Goal: Information Seeking & Learning: Learn about a topic

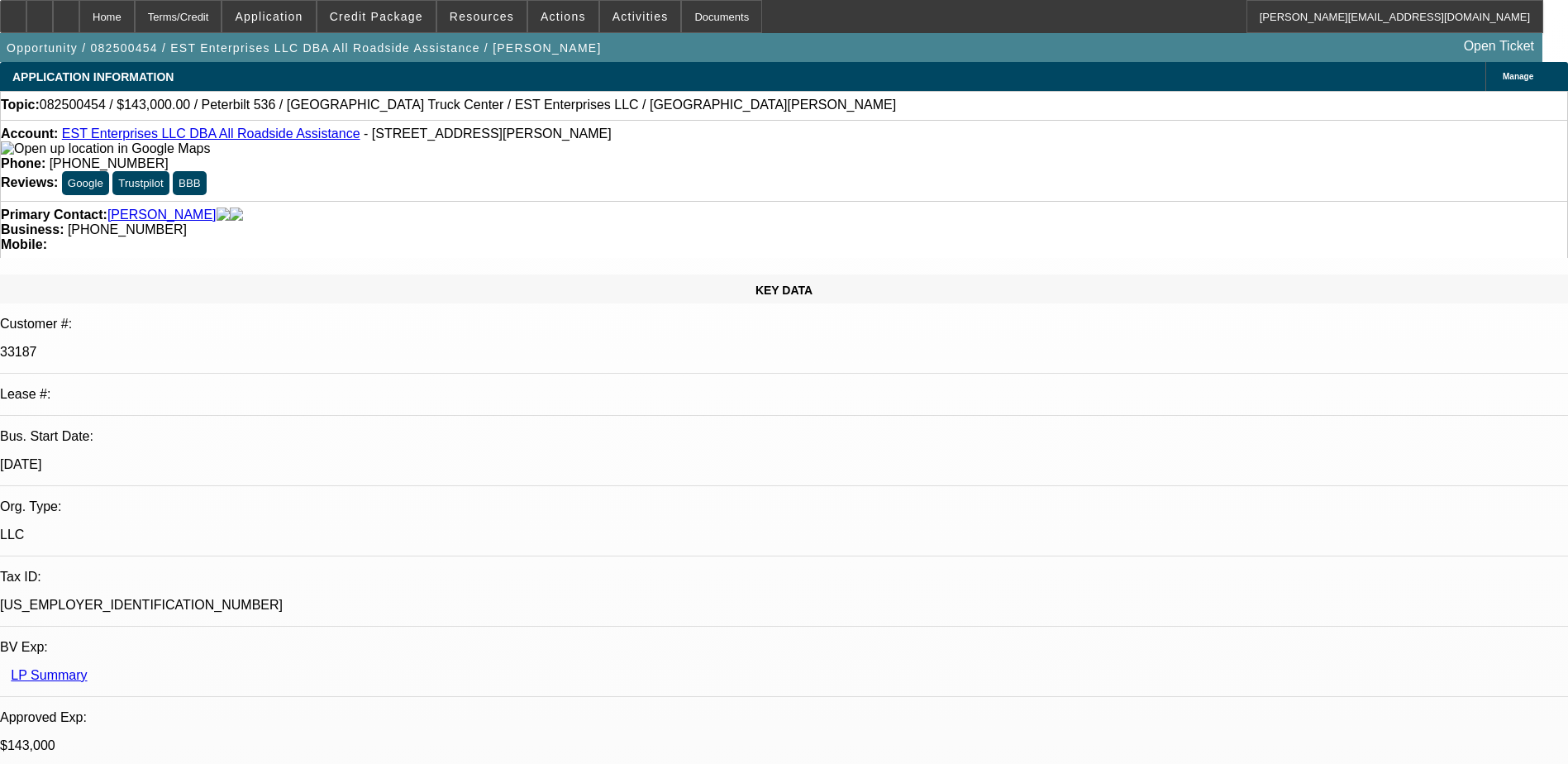
select select "0"
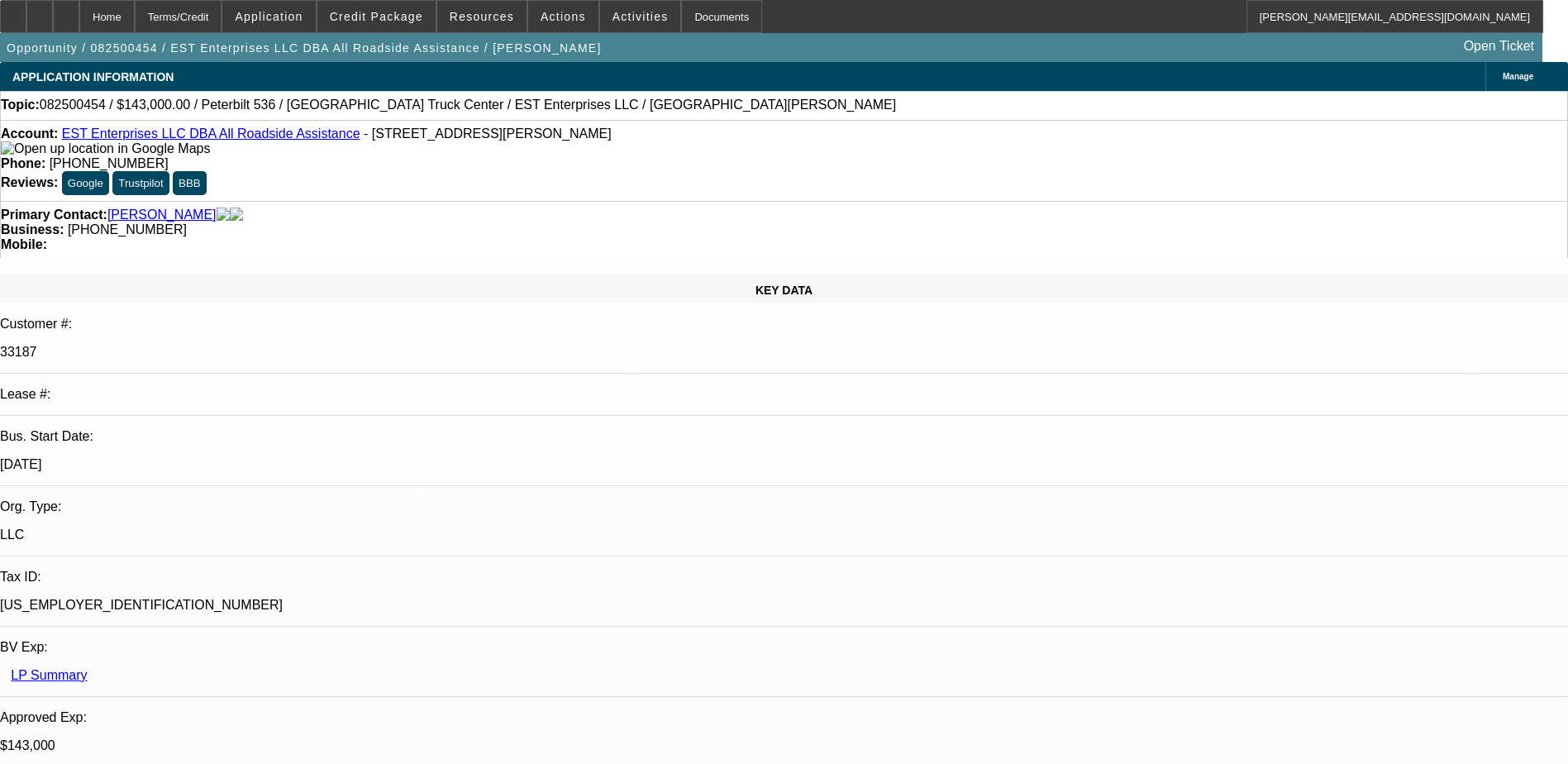
select select "0"
select select "2"
select select "0"
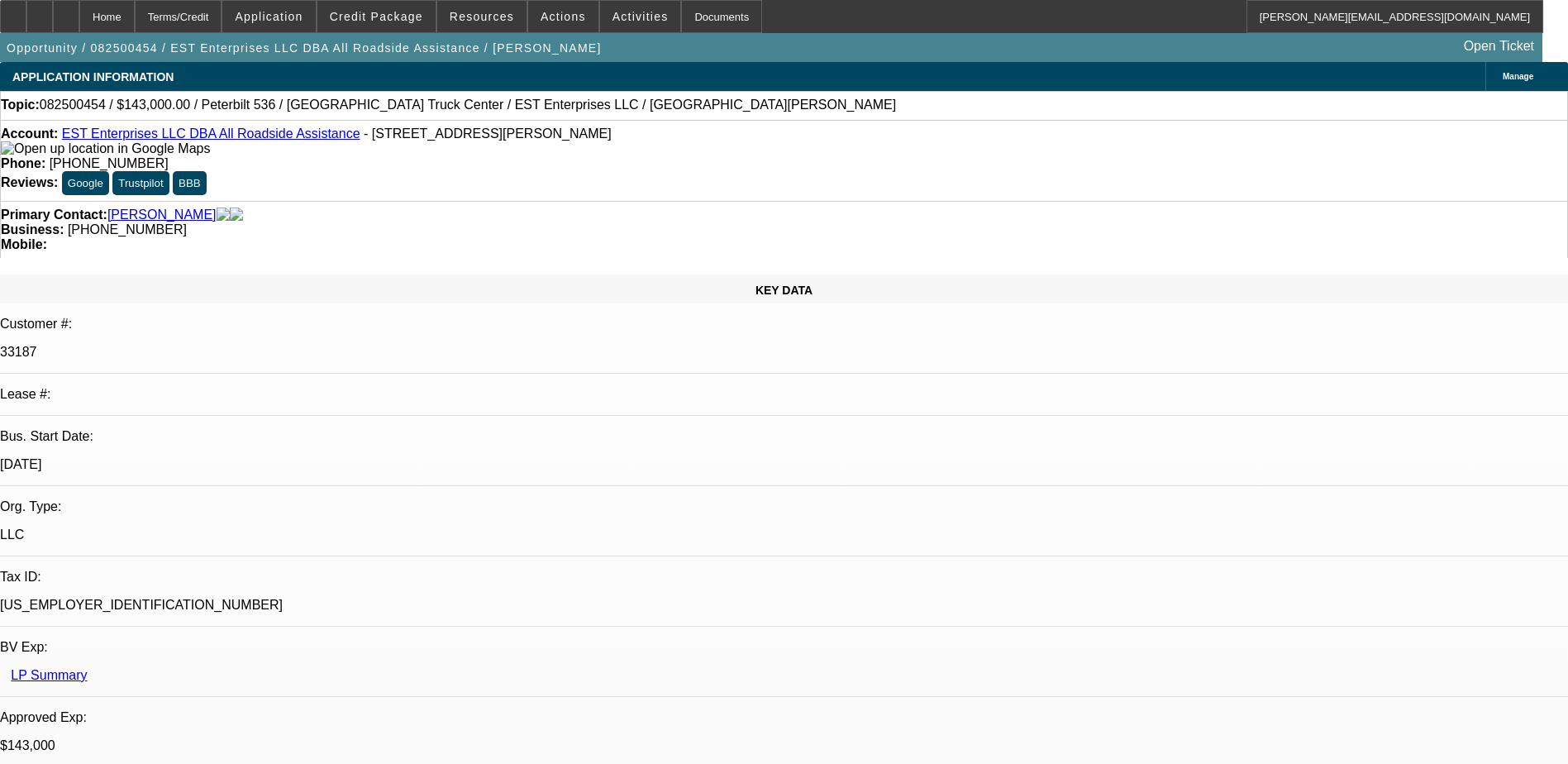
select select "2"
select select "0.1"
select select "1"
select select "2"
select select "6"
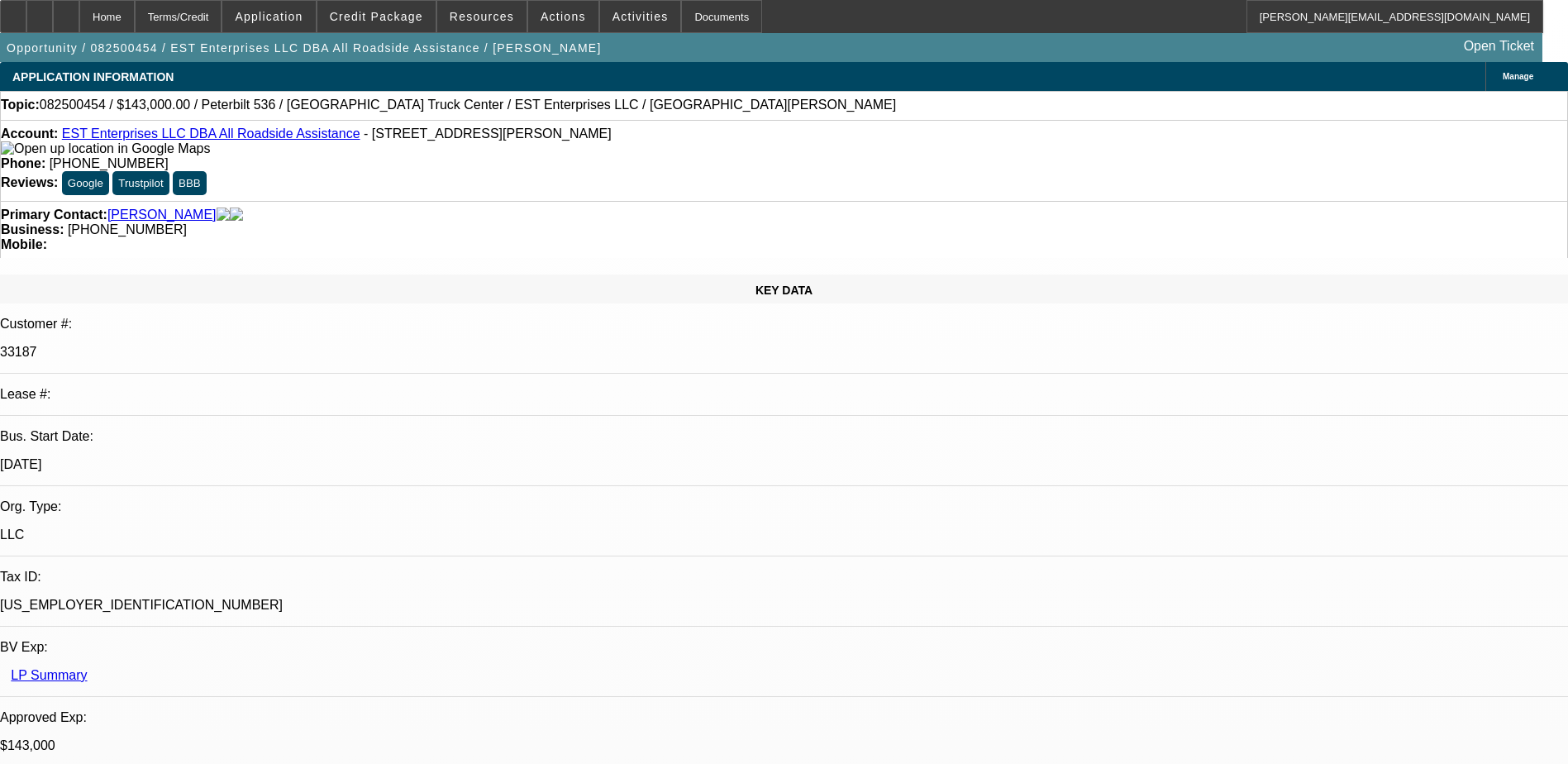
select select "1"
select select "2"
select select "6"
select select "1"
select select "2"
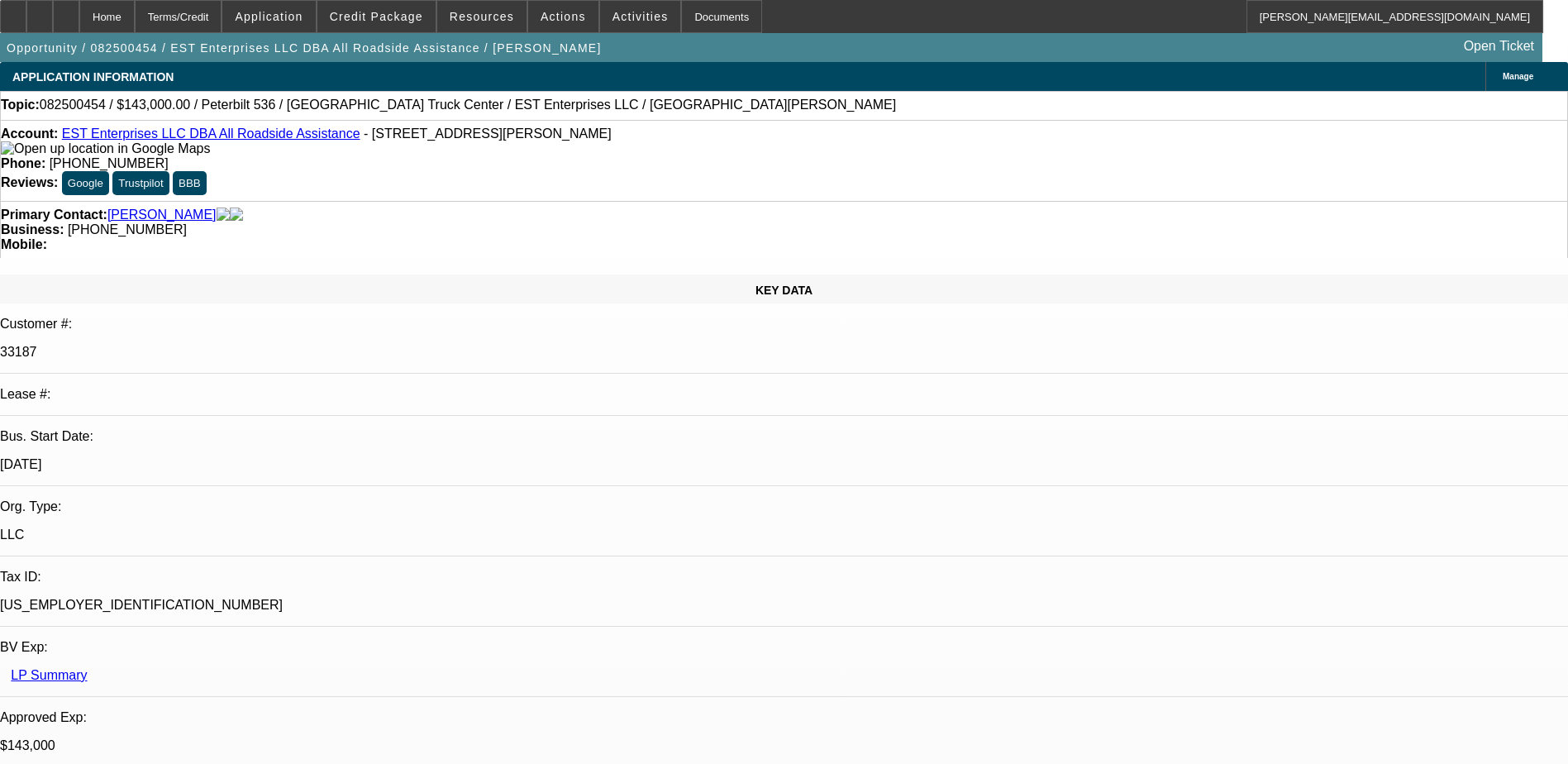
select select "6"
select select "1"
select select "2"
select select "4"
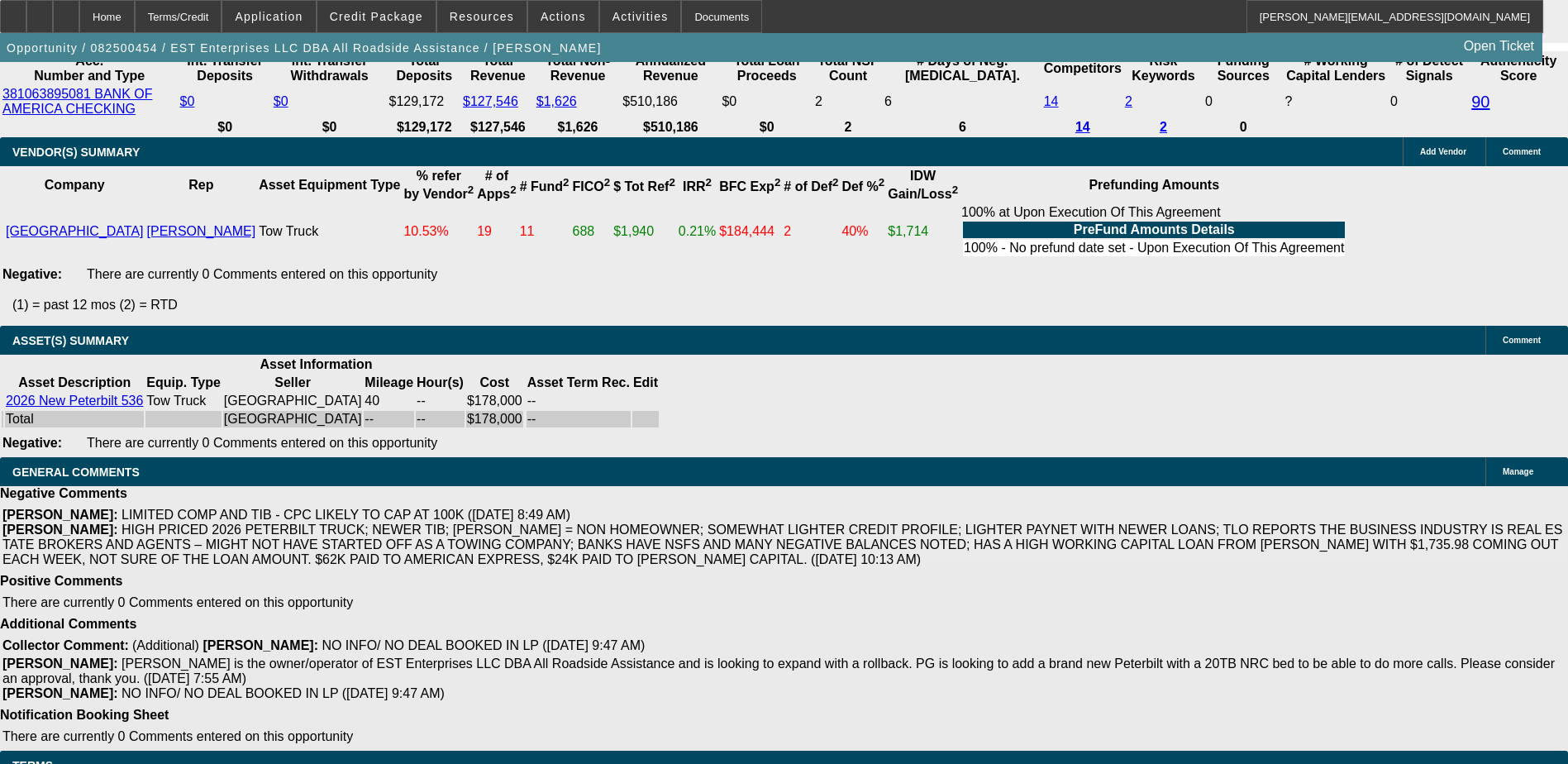
scroll to position [965, 0]
drag, startPoint x: 1233, startPoint y: 399, endPoint x: 1205, endPoint y: 368, distance: 41.8
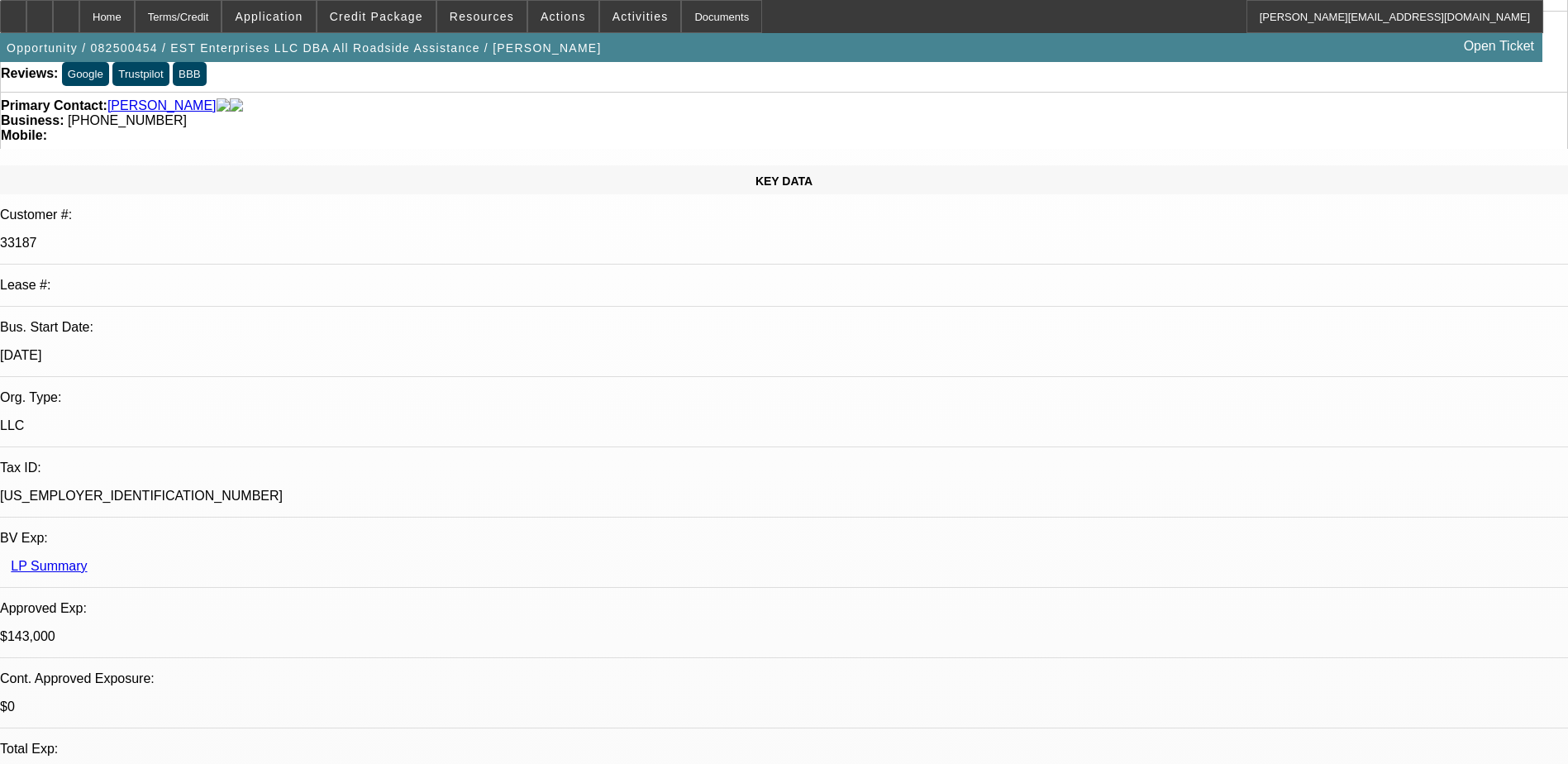
scroll to position [0, 0]
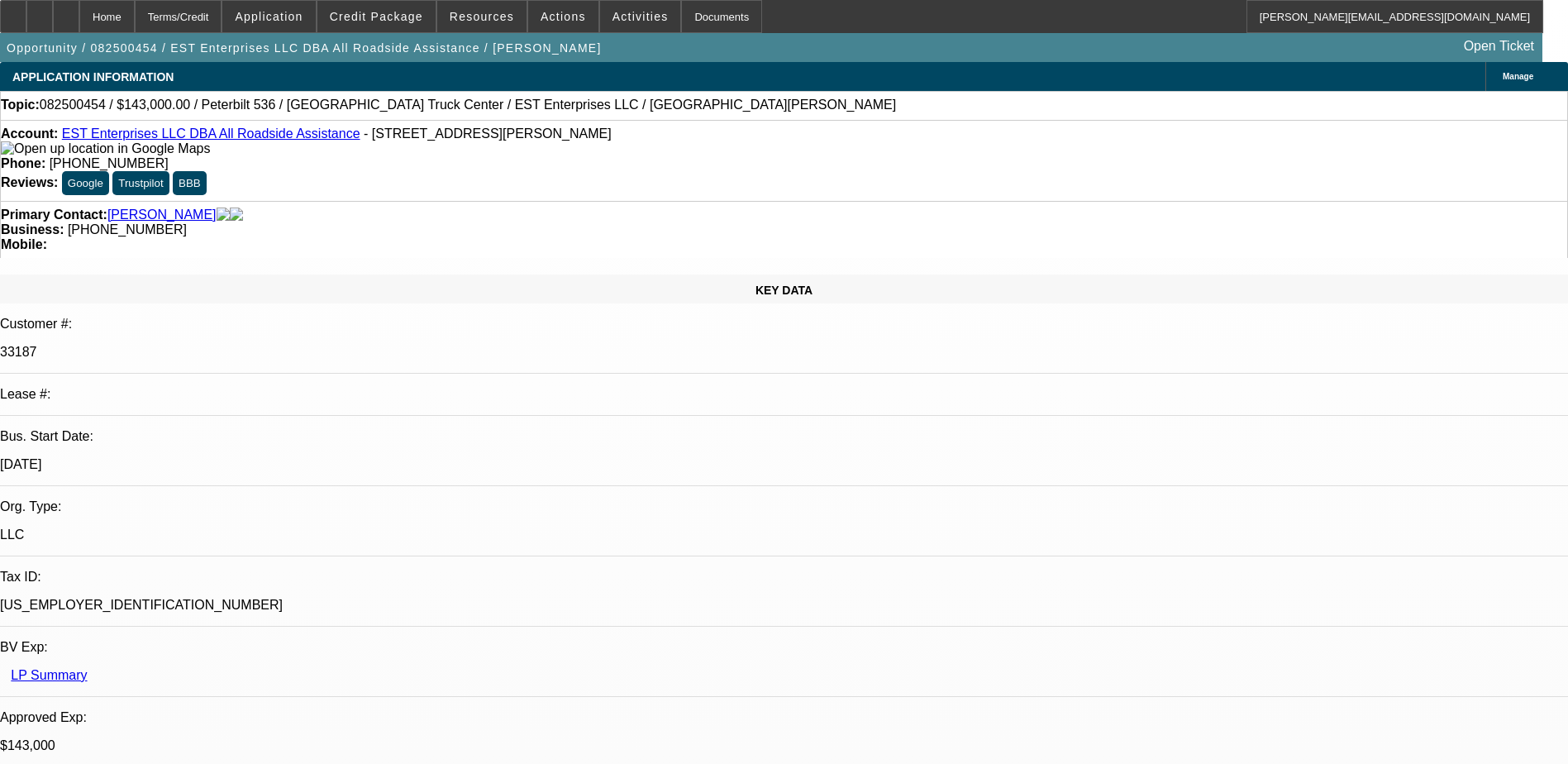
scroll to position [0, 0]
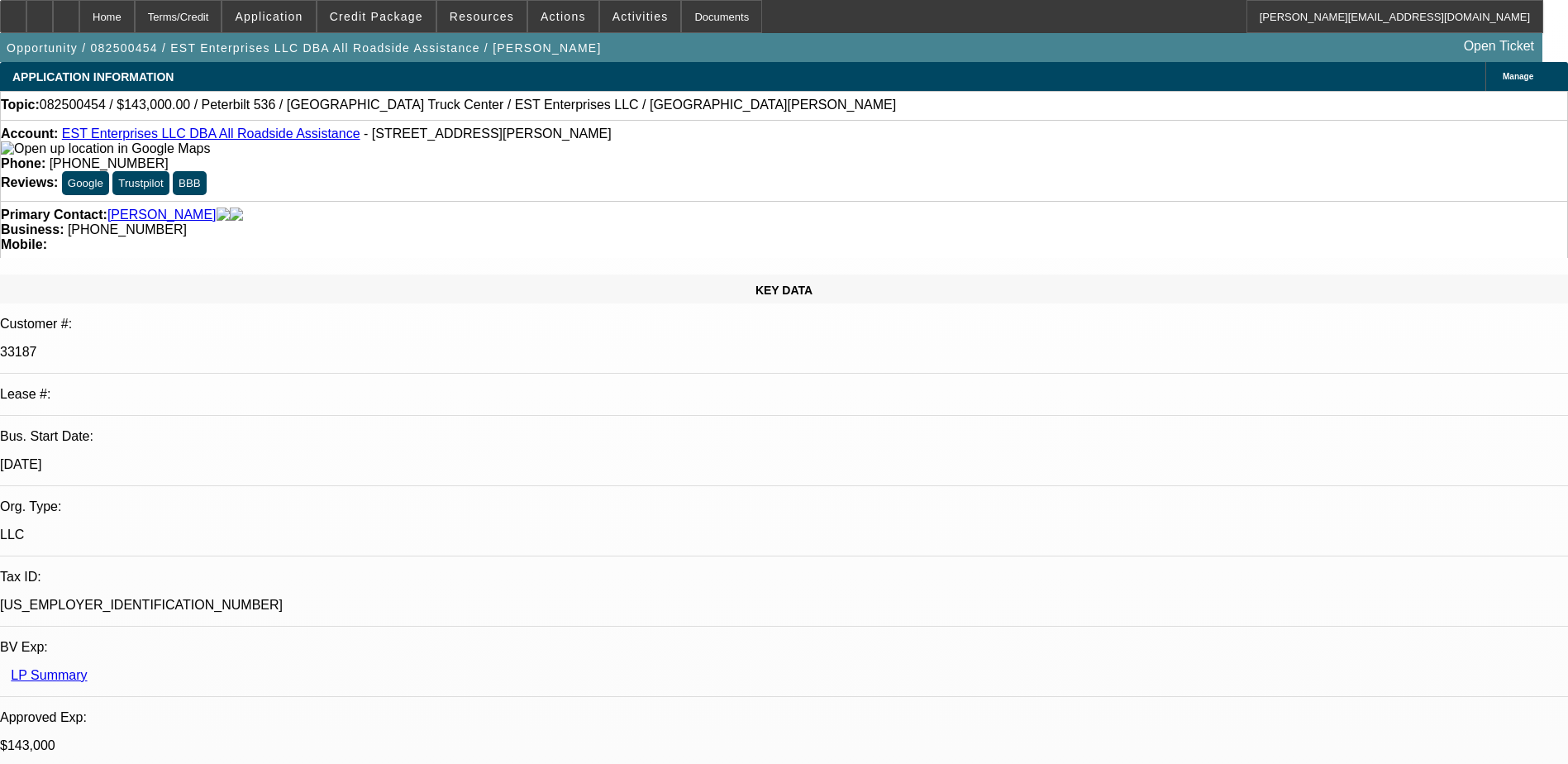
scroll to position [304, 0]
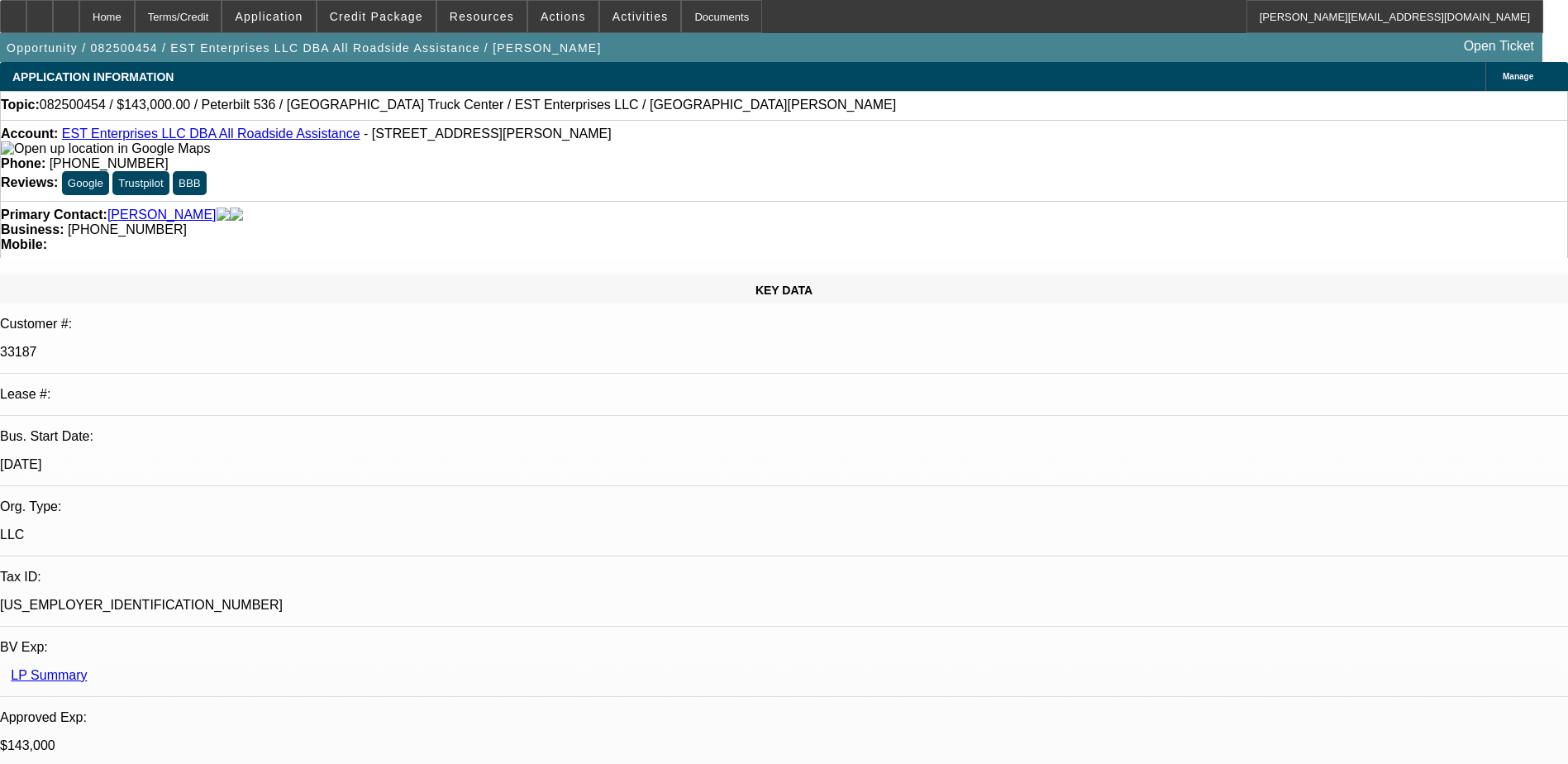
scroll to position [221, 0]
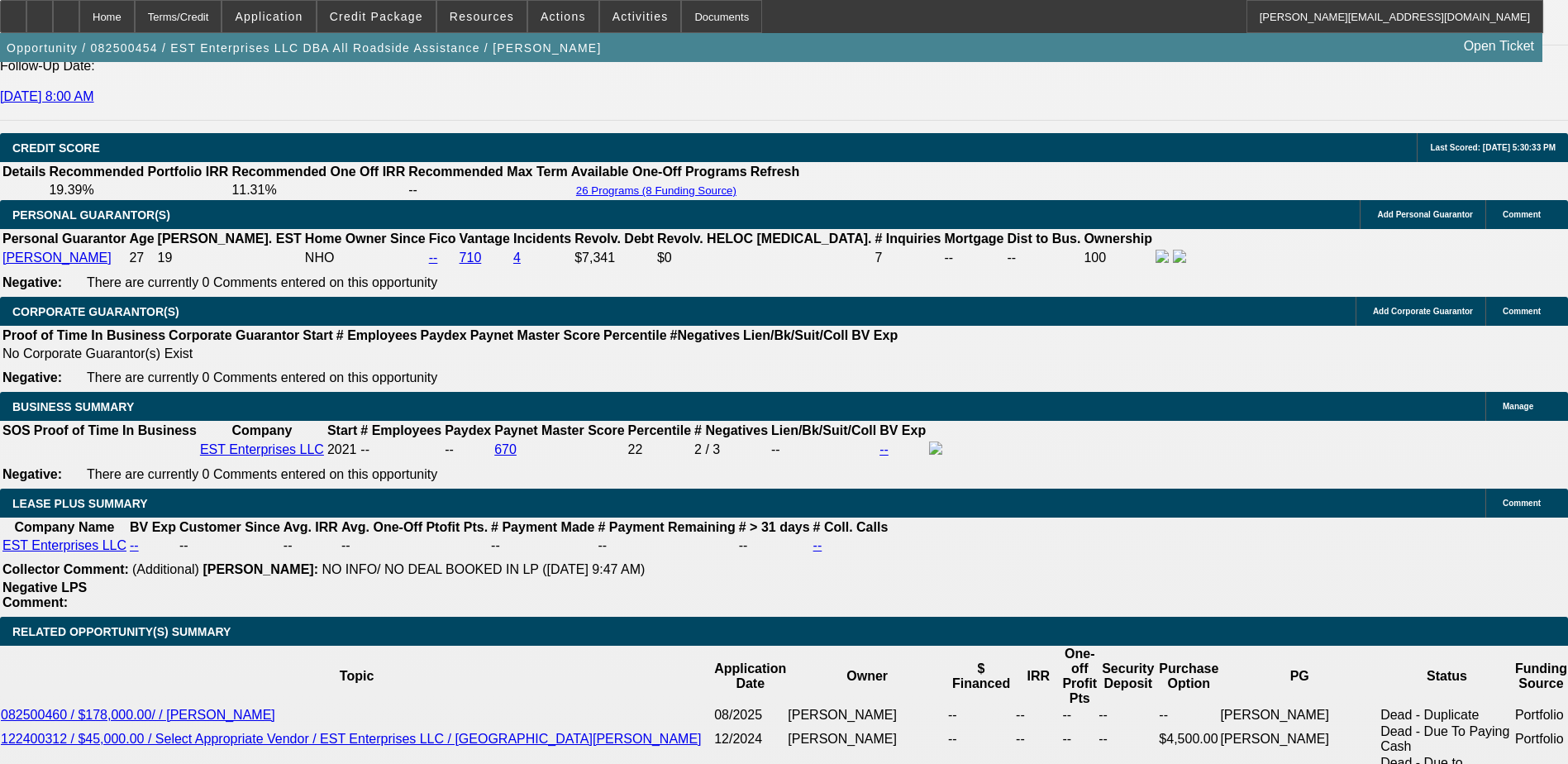
scroll to position [2564, 0]
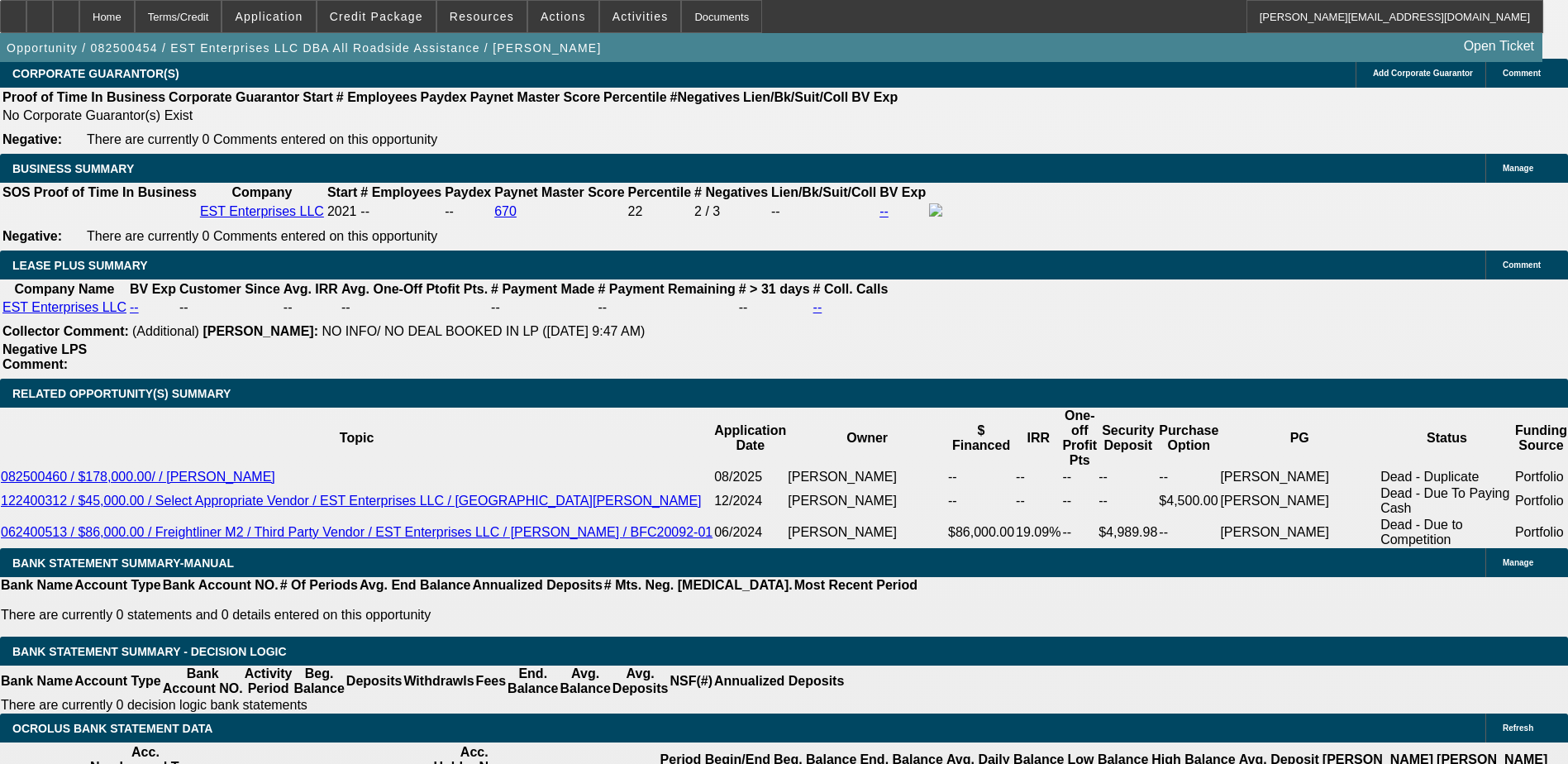
select select "0.1"
select select "2"
select select "0.1"
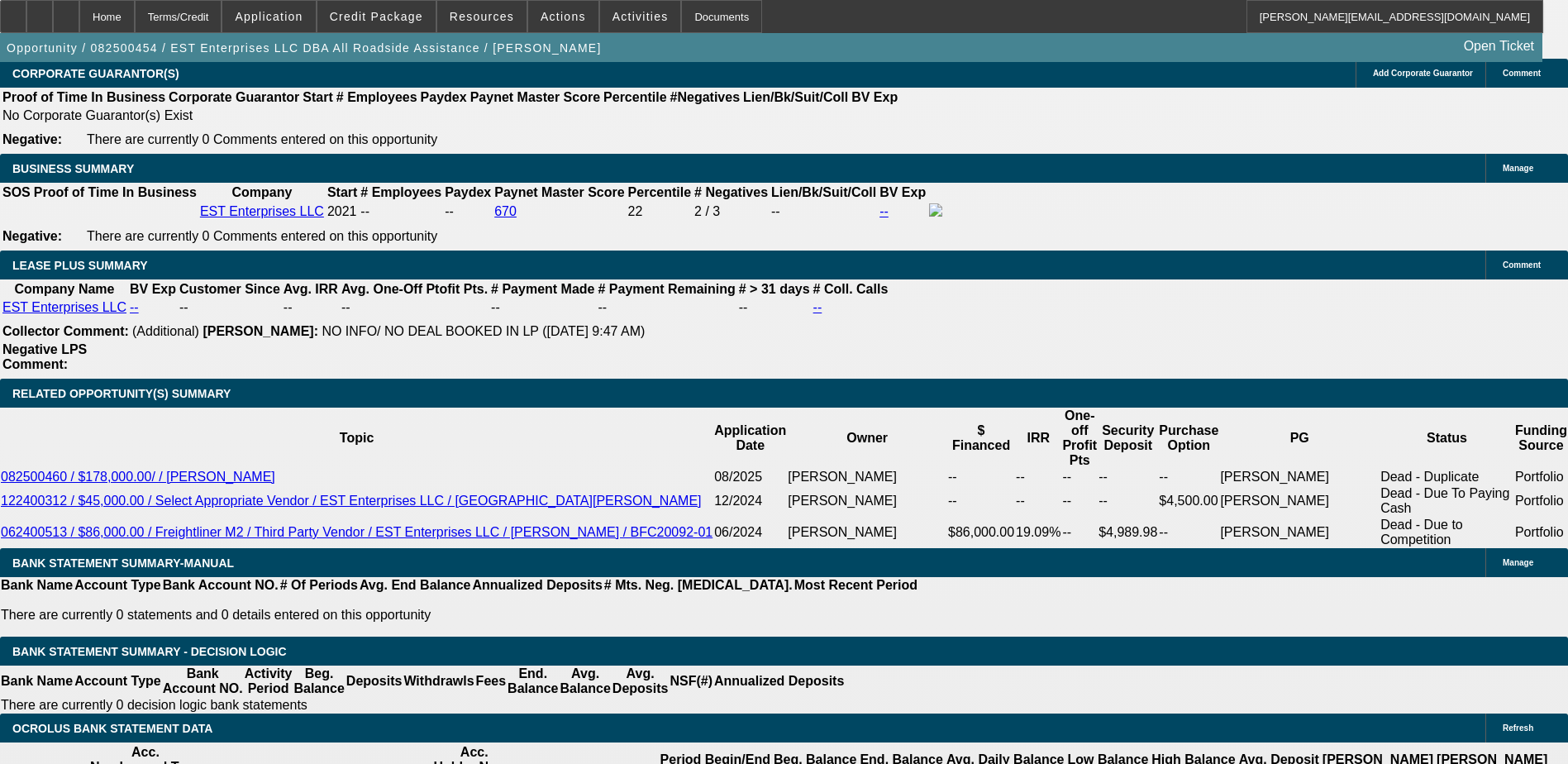
select select "4"
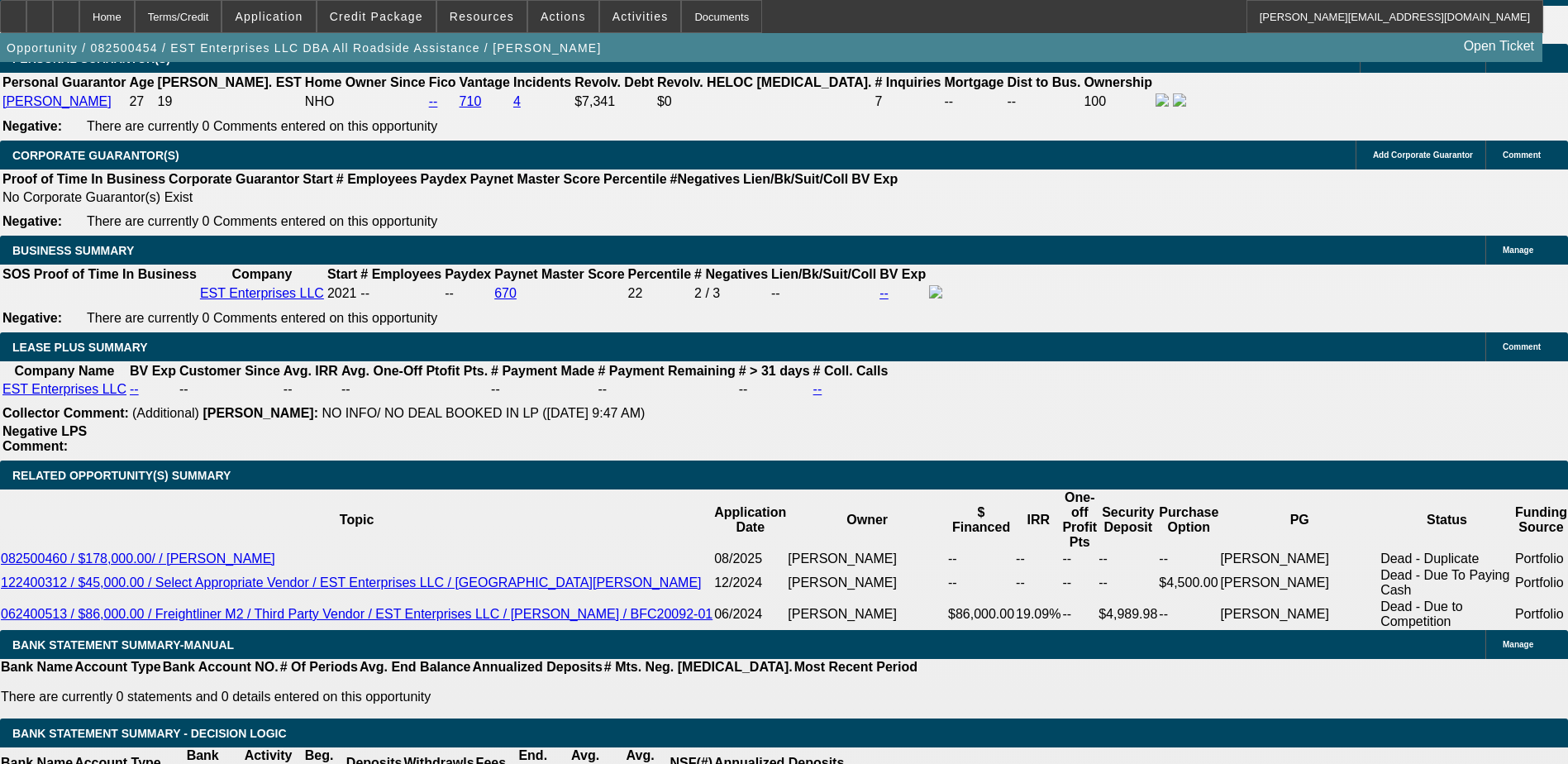
scroll to position [2481, 0]
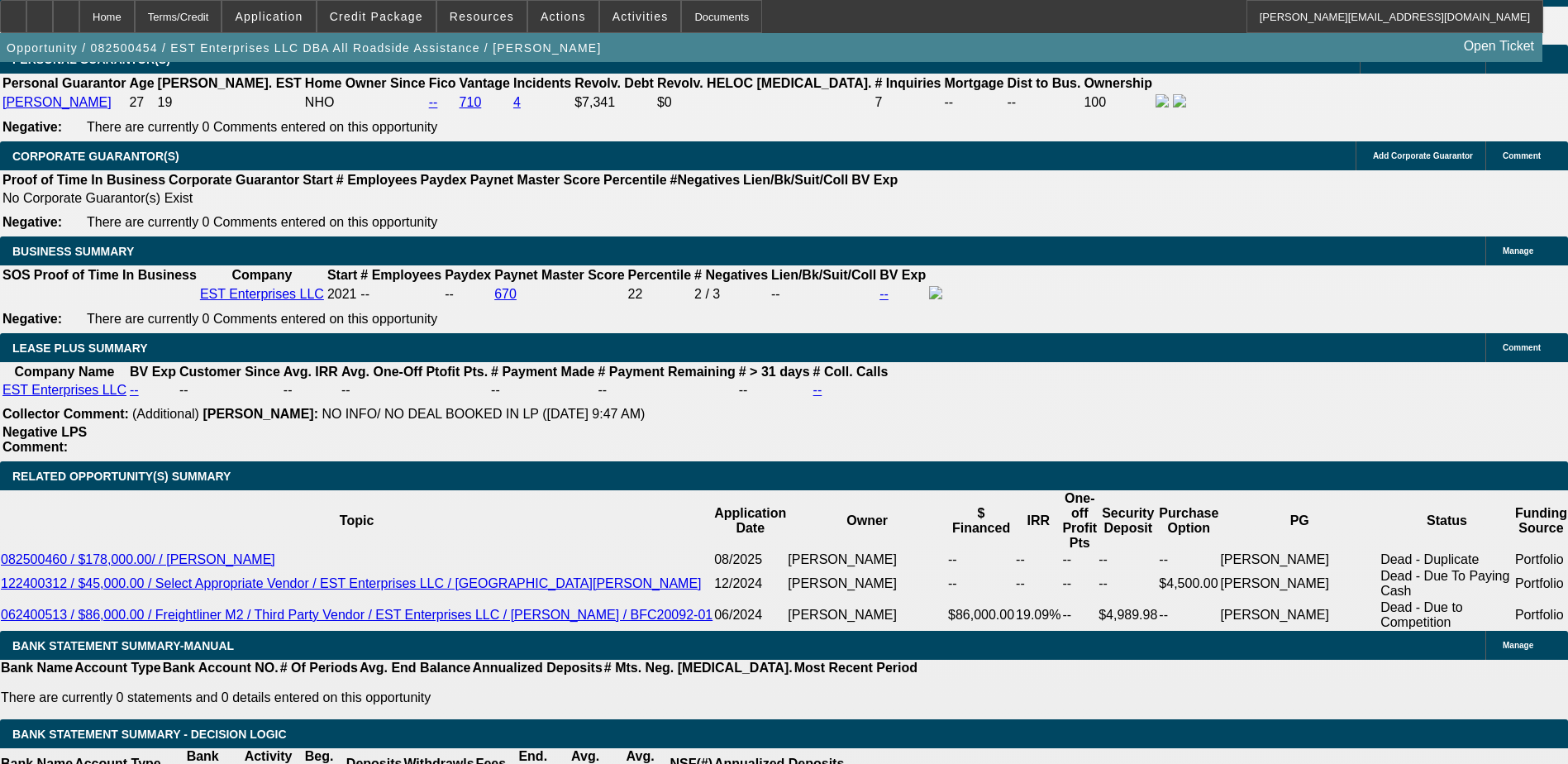
select select "0"
select select "2"
select select "0"
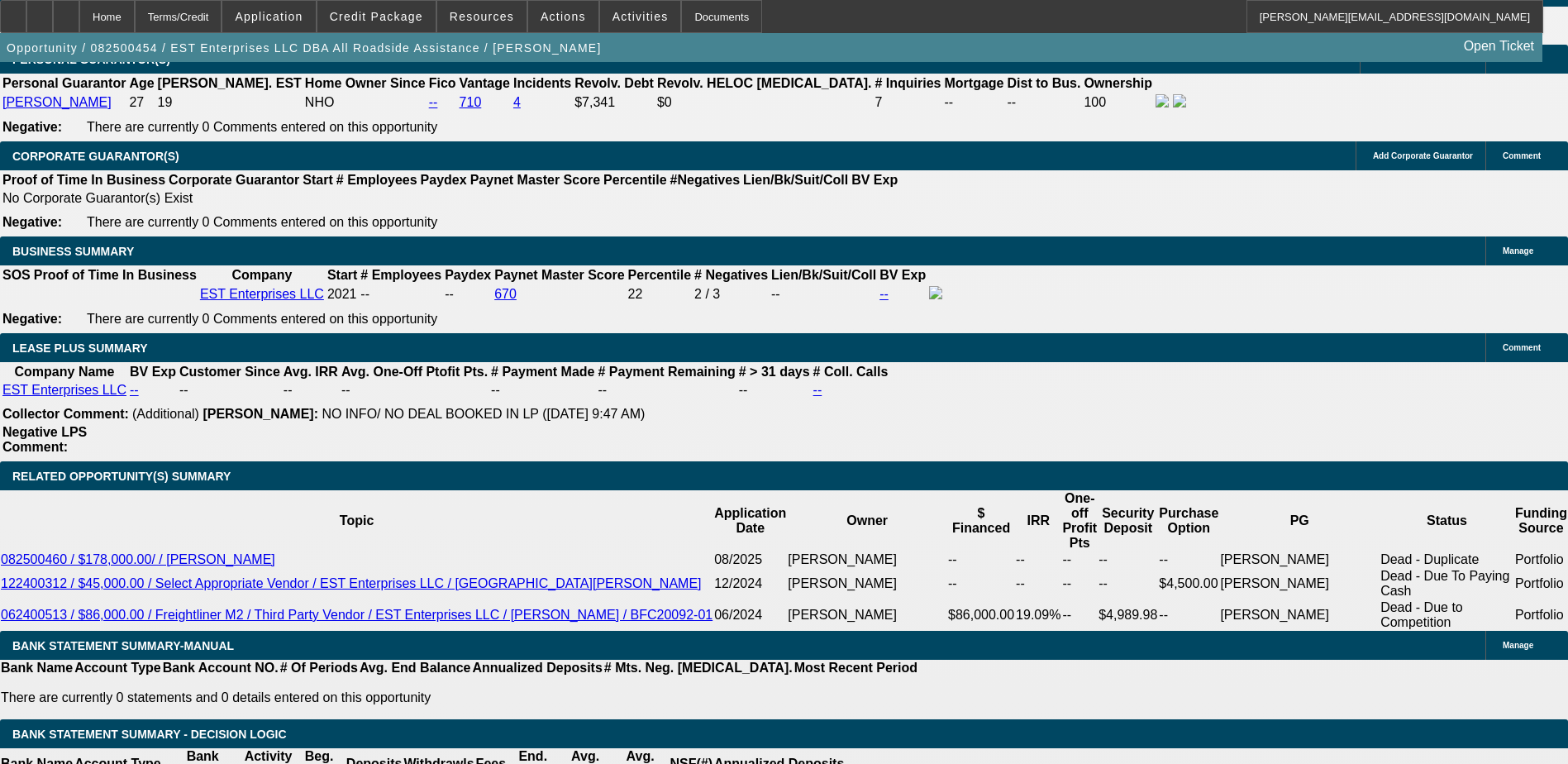
select select "6"
select select "0"
select select "2"
select select "0"
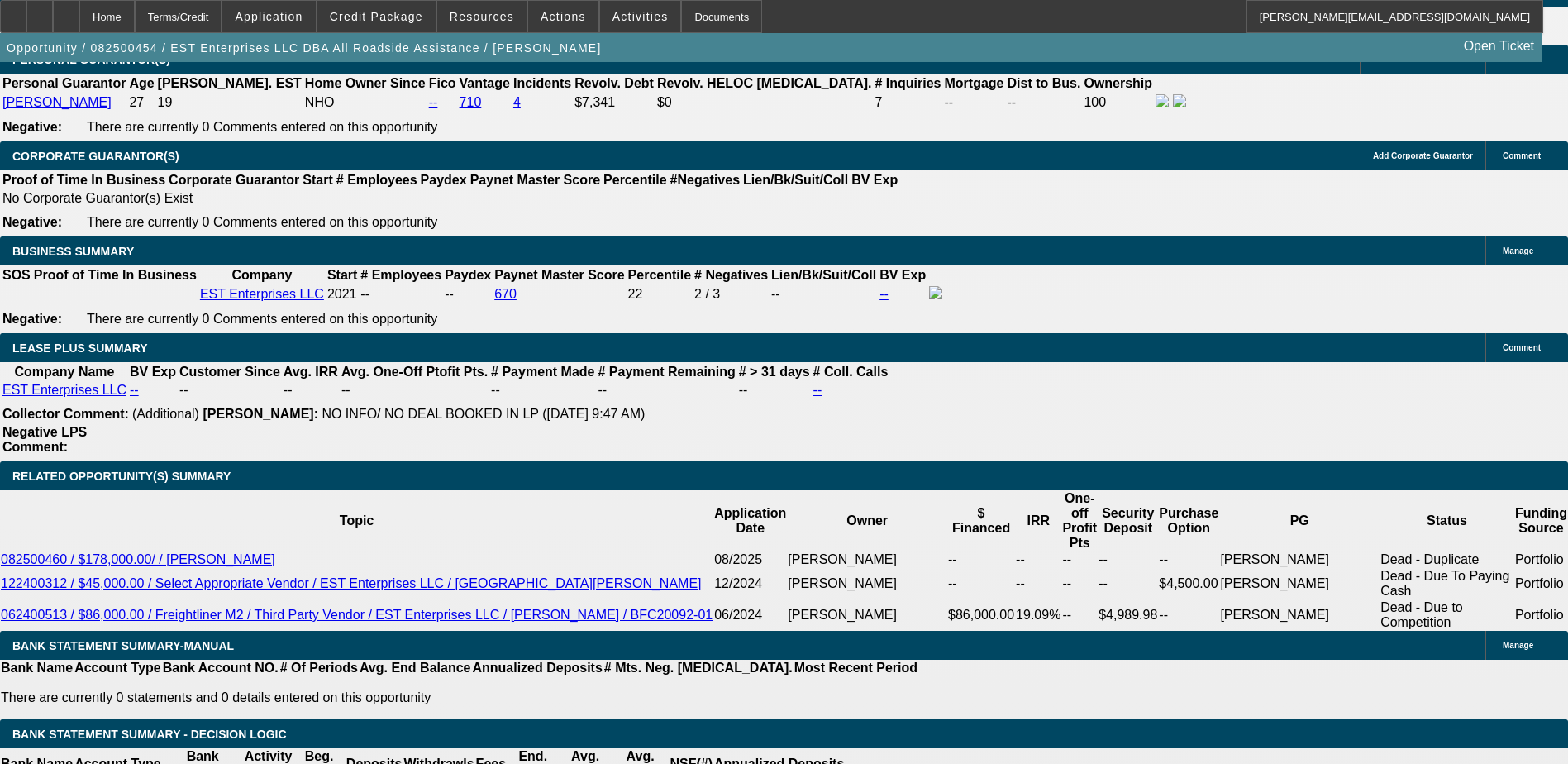
select select "6"
select select "0"
select select "2"
select select "0"
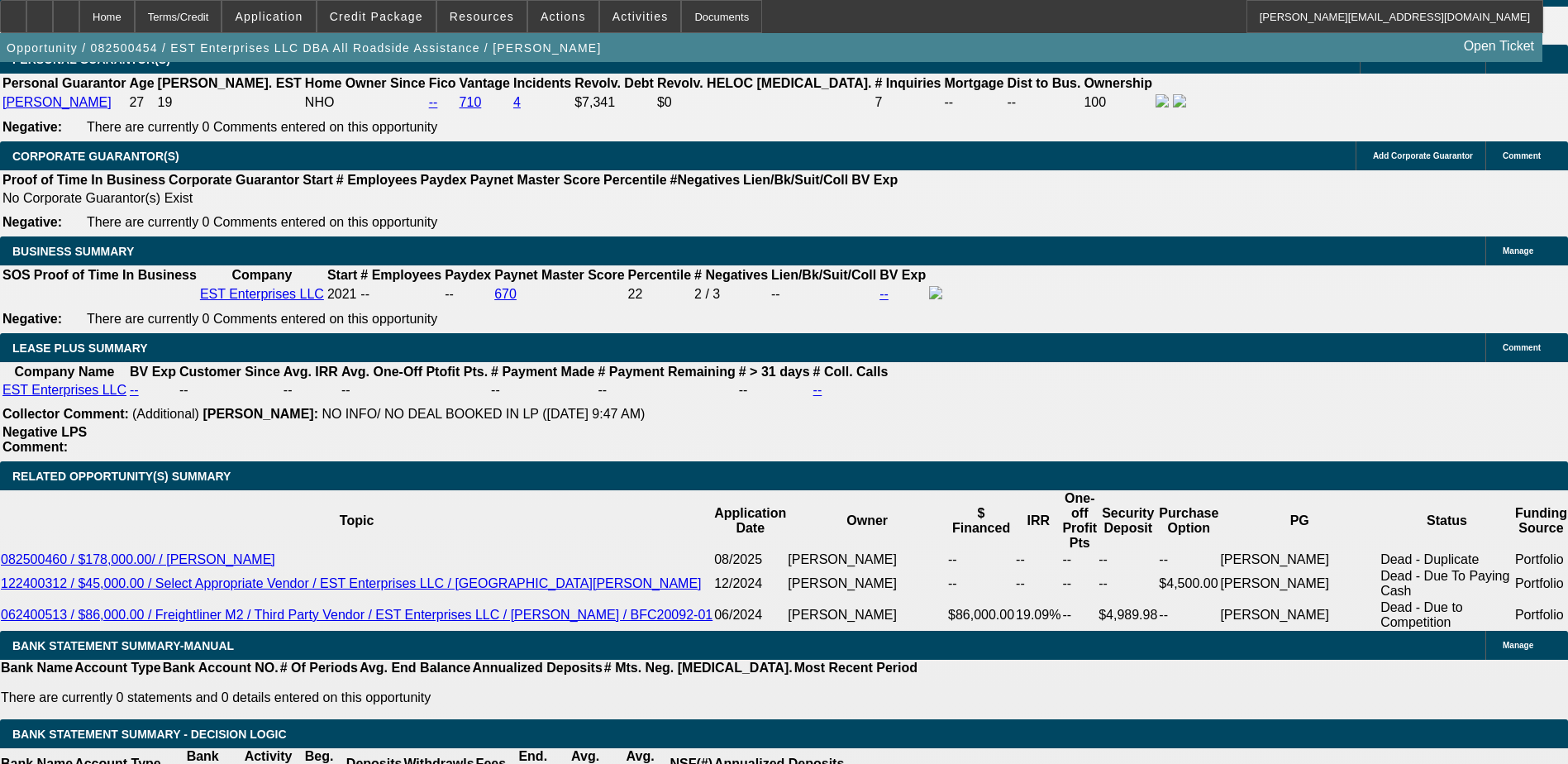
select select "6"
select select "0"
select select "2"
select select "0.1"
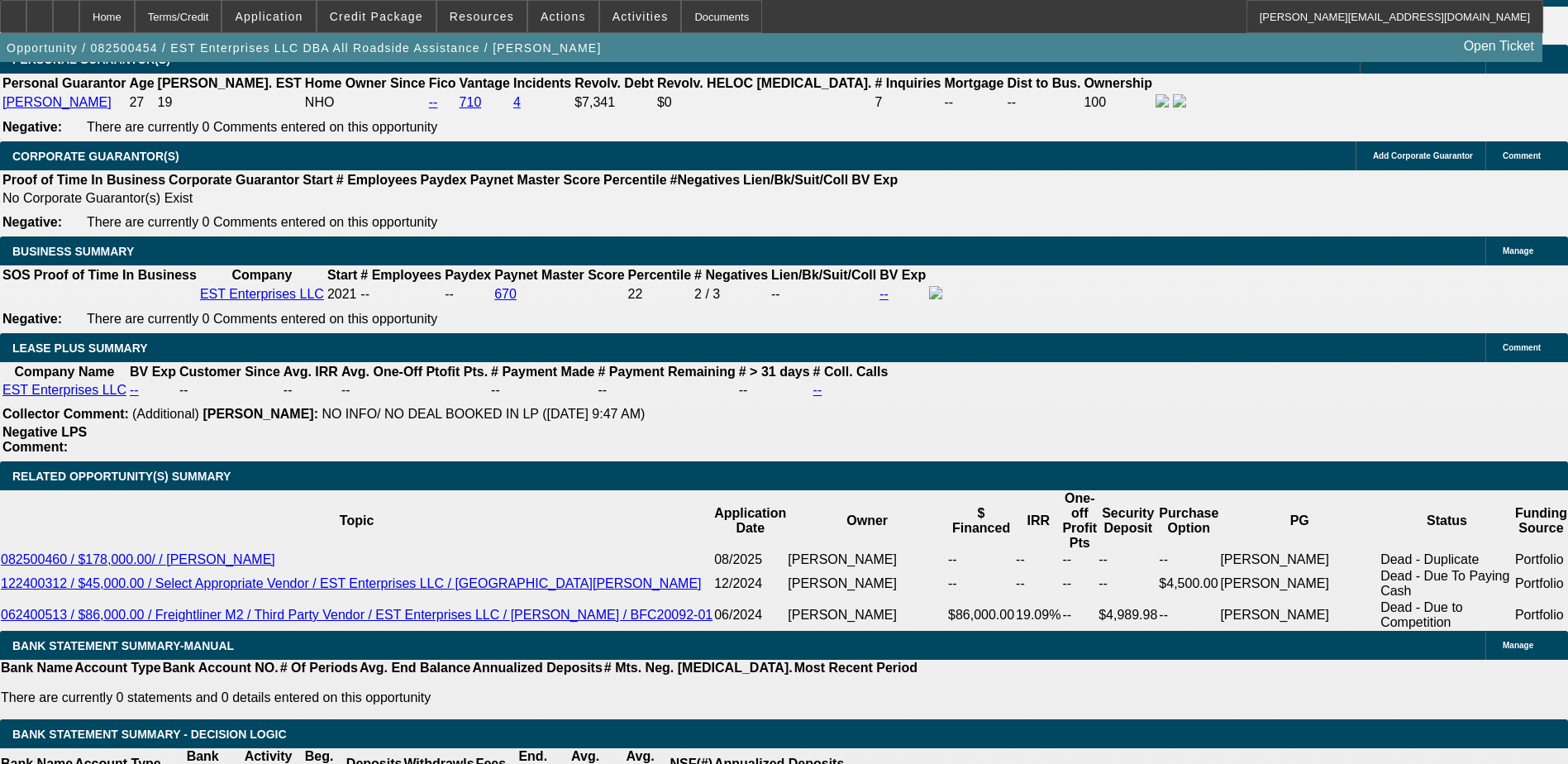
select select "4"
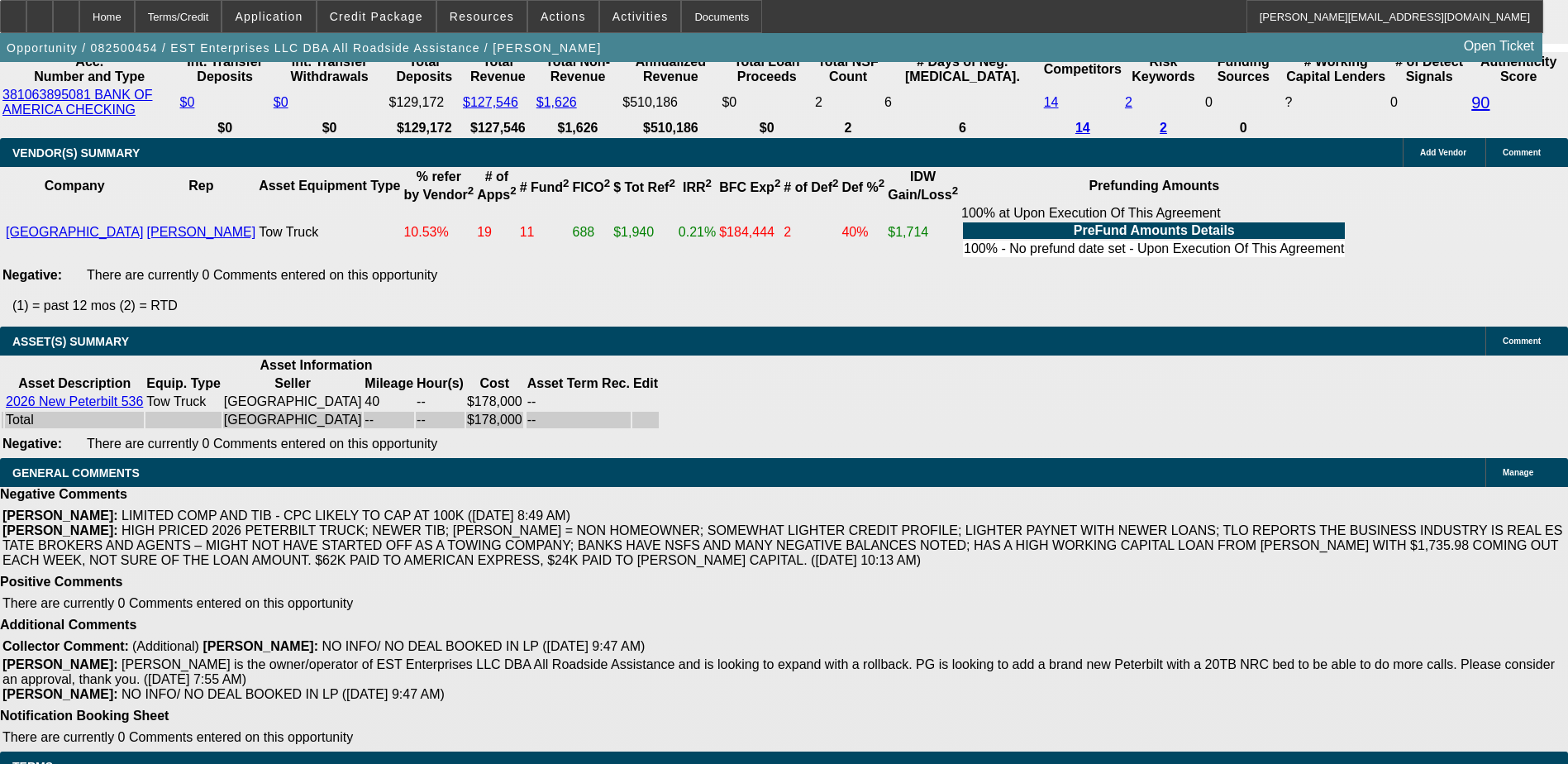
scroll to position [3334, 0]
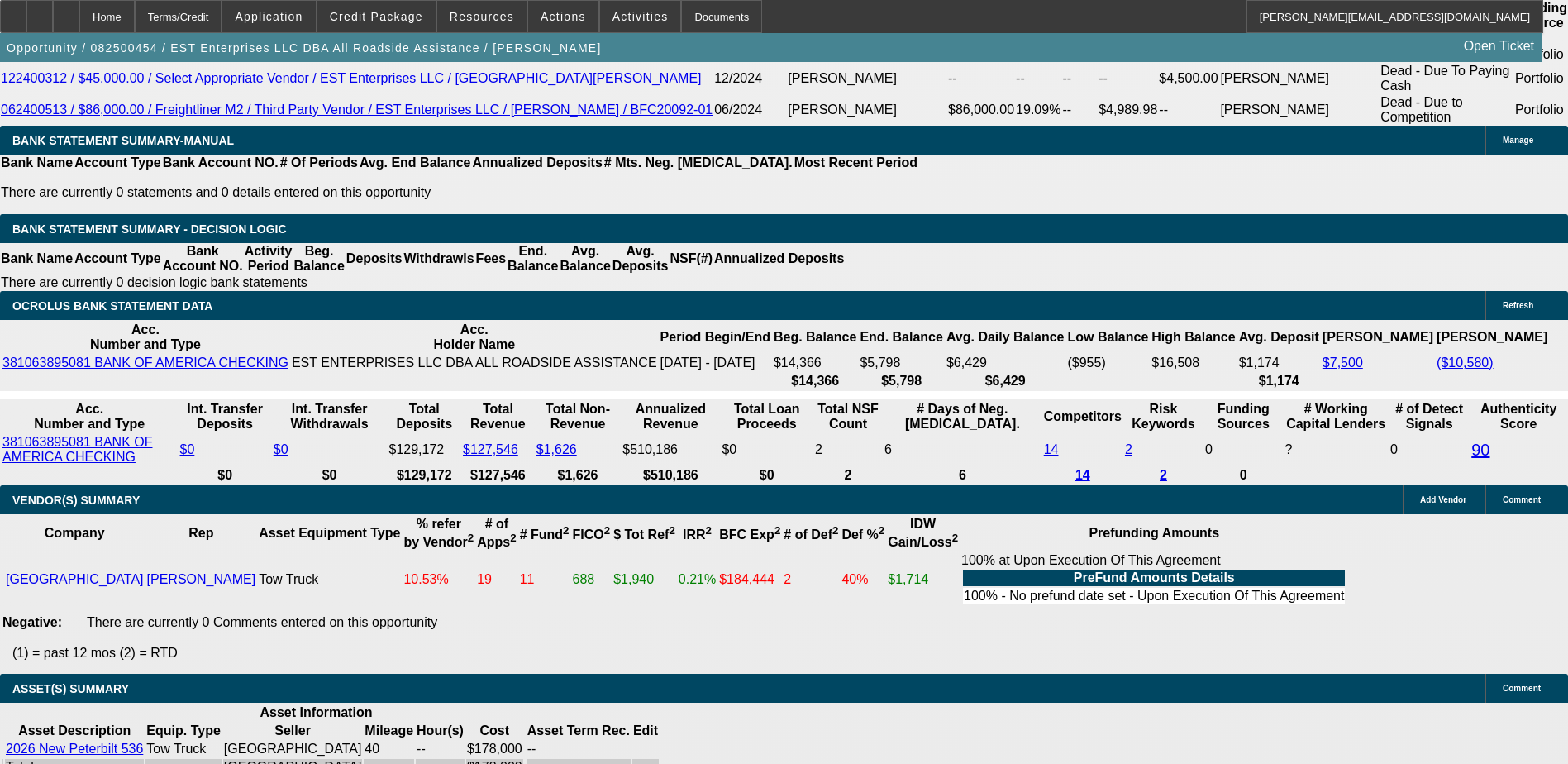
scroll to position [3003, 0]
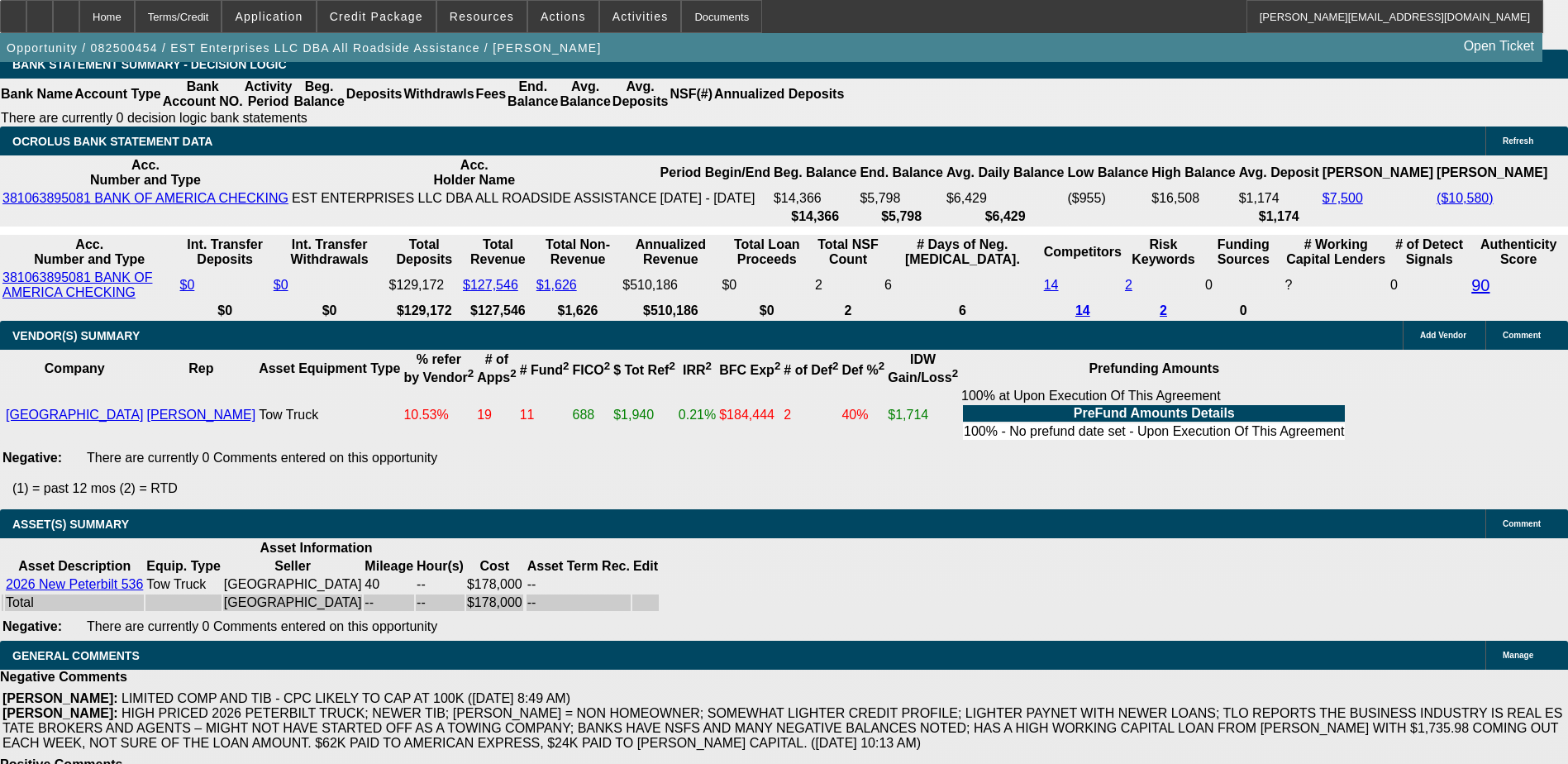
scroll to position [2839, 0]
